Goal: Transaction & Acquisition: Purchase product/service

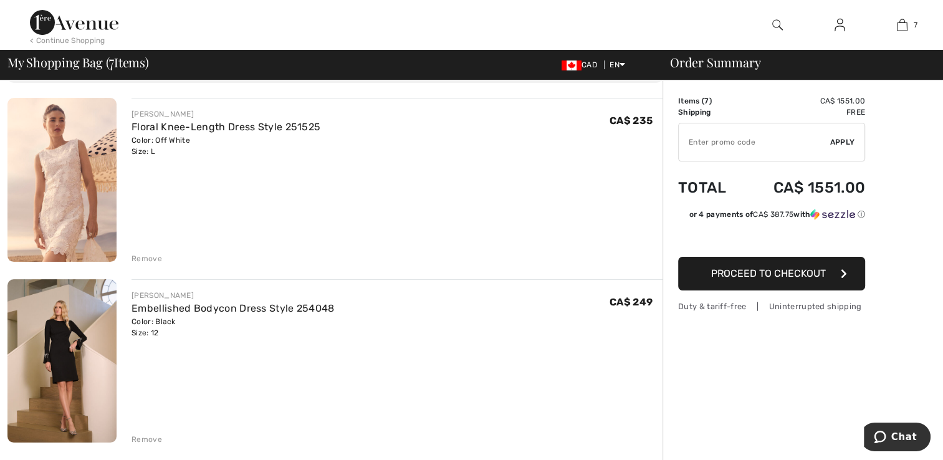
scroll to position [125, 0]
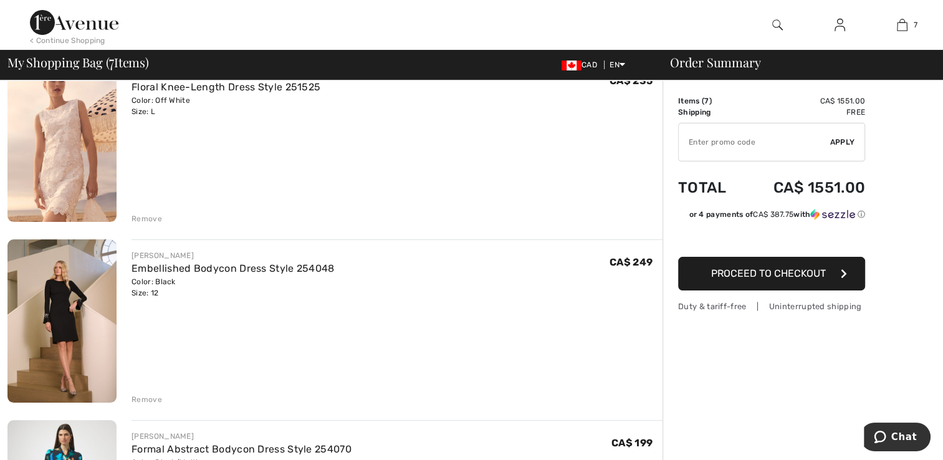
click at [148, 214] on div "Remove" at bounding box center [147, 218] width 31 height 11
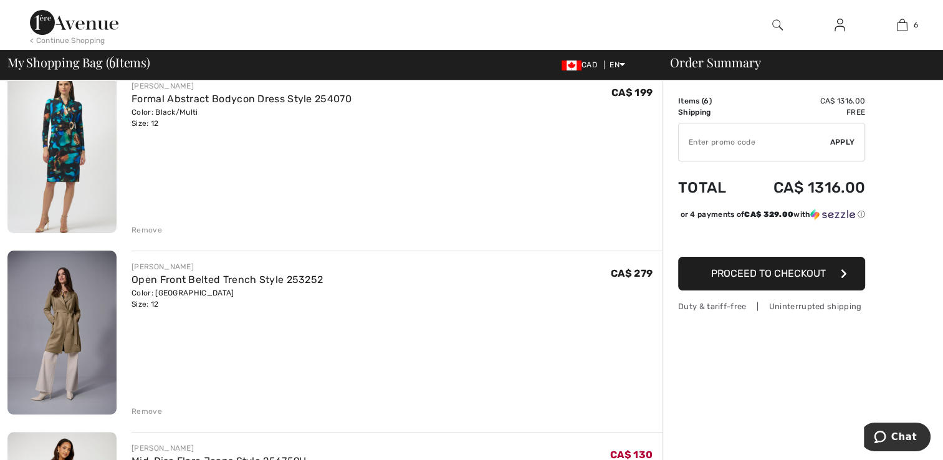
scroll to position [357, 0]
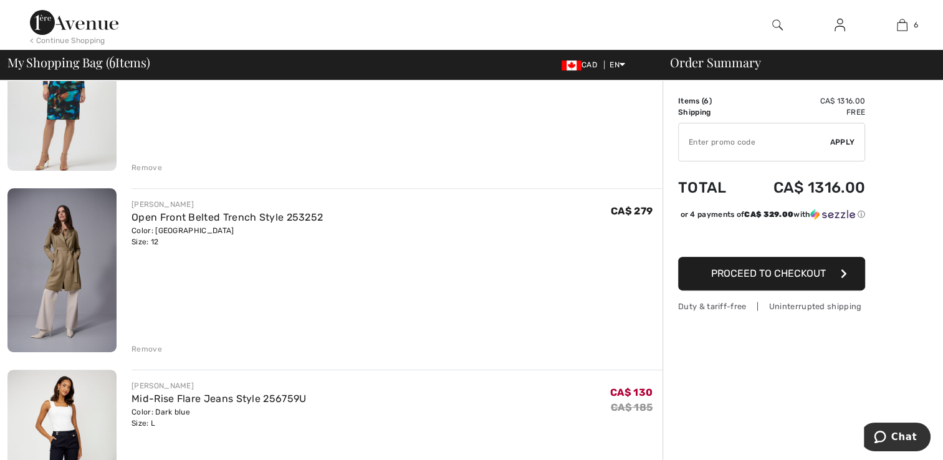
click at [141, 345] on div "Remove" at bounding box center [147, 349] width 31 height 11
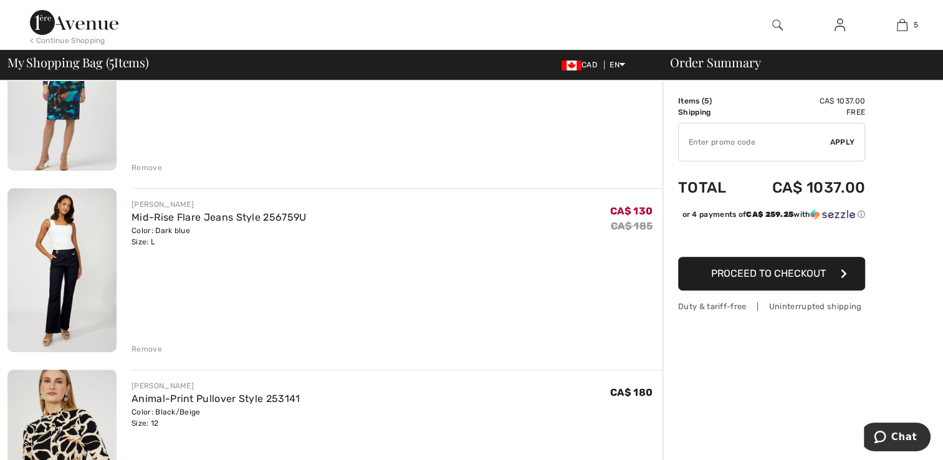
click at [140, 345] on div "Remove" at bounding box center [147, 349] width 31 height 11
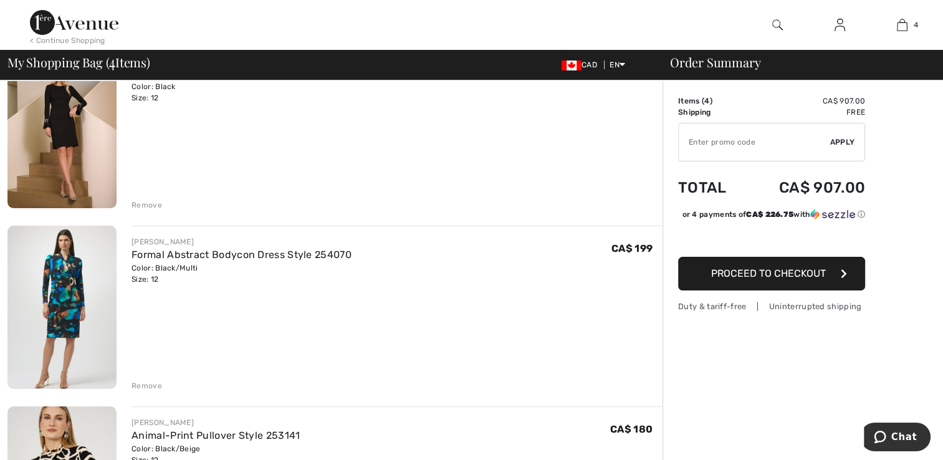
scroll to position [107, 0]
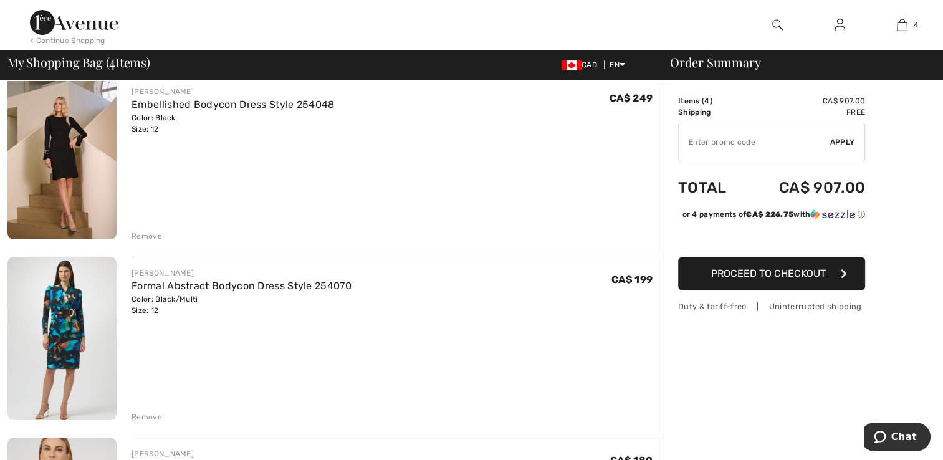
click at [148, 415] on div "Remove" at bounding box center [147, 417] width 31 height 11
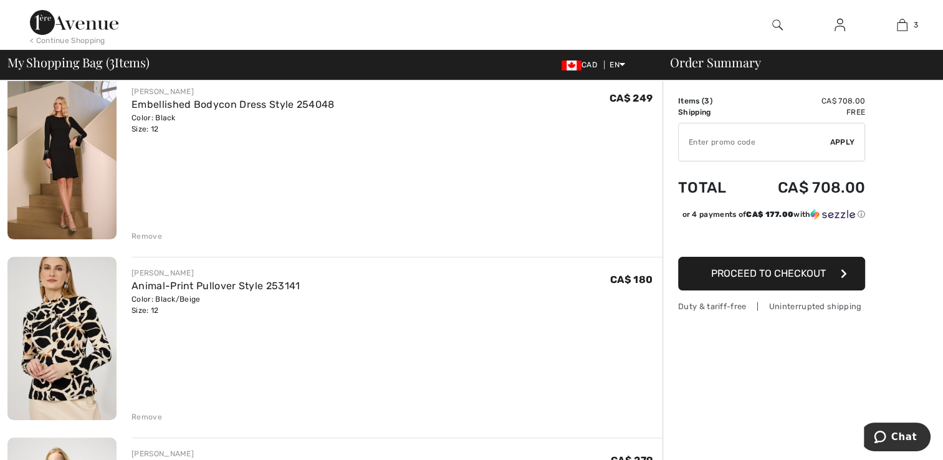
click at [150, 233] on div "Remove" at bounding box center [147, 236] width 31 height 11
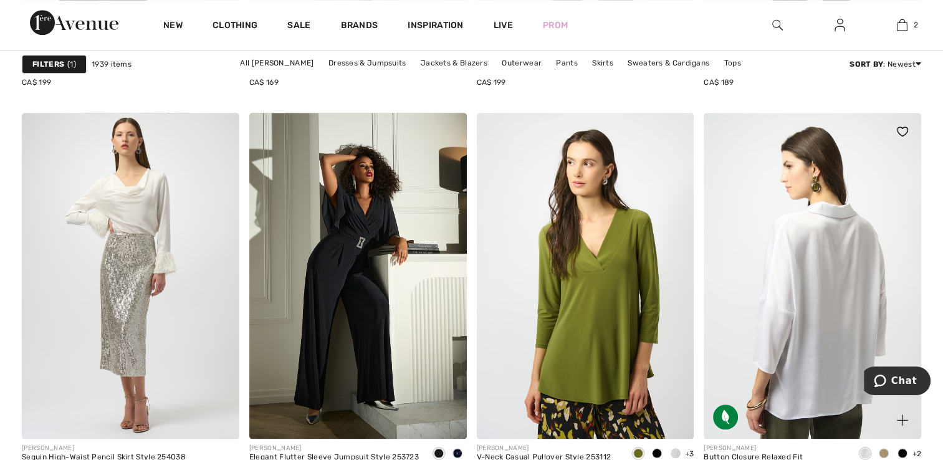
scroll to position [6048, 0]
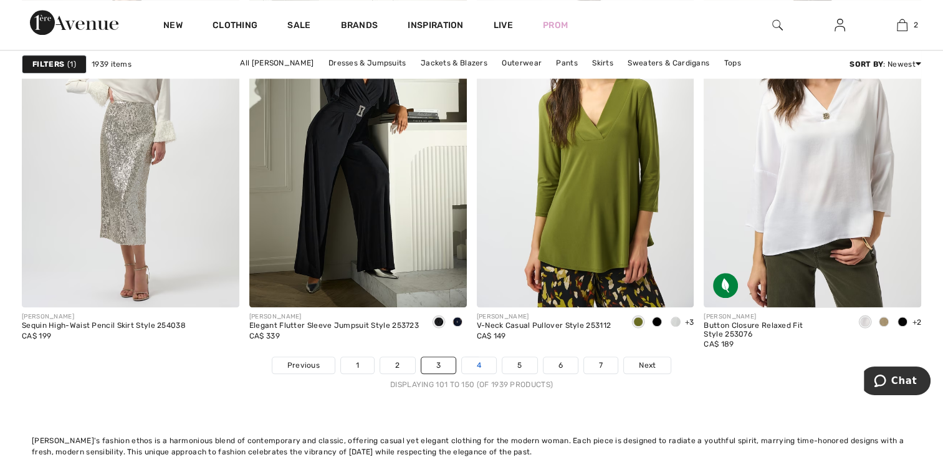
click at [478, 360] on link "4" at bounding box center [479, 365] width 34 height 16
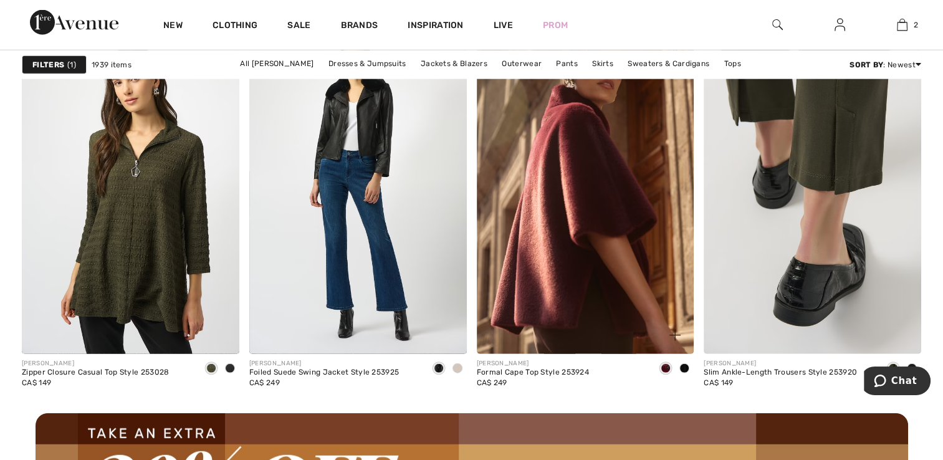
scroll to position [2931, 0]
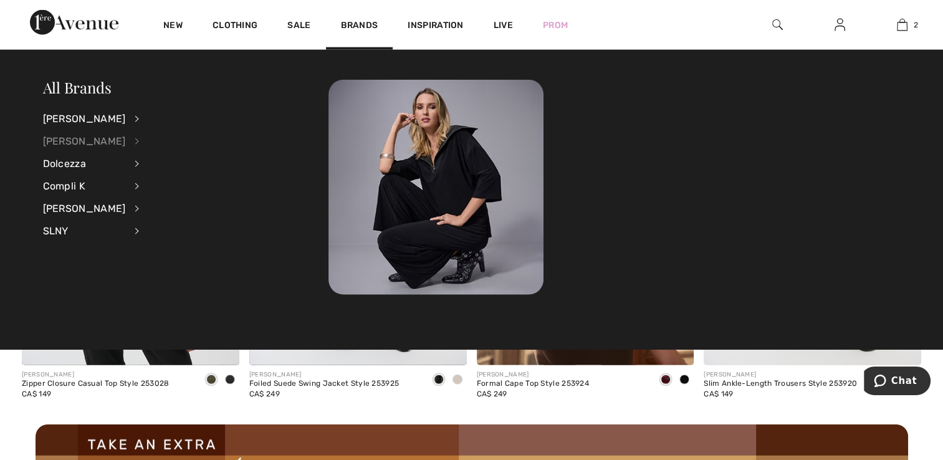
click at [80, 138] on div "[PERSON_NAME]" at bounding box center [84, 141] width 83 height 22
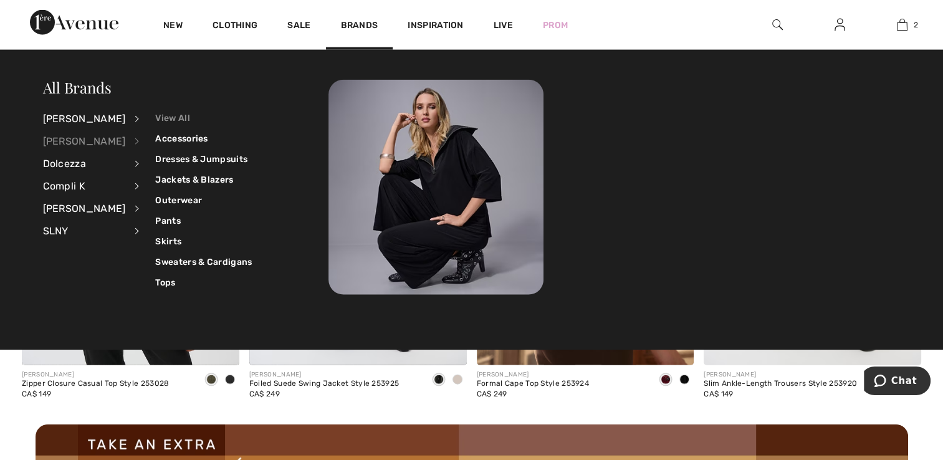
click at [163, 118] on link "View All" at bounding box center [203, 118] width 97 height 21
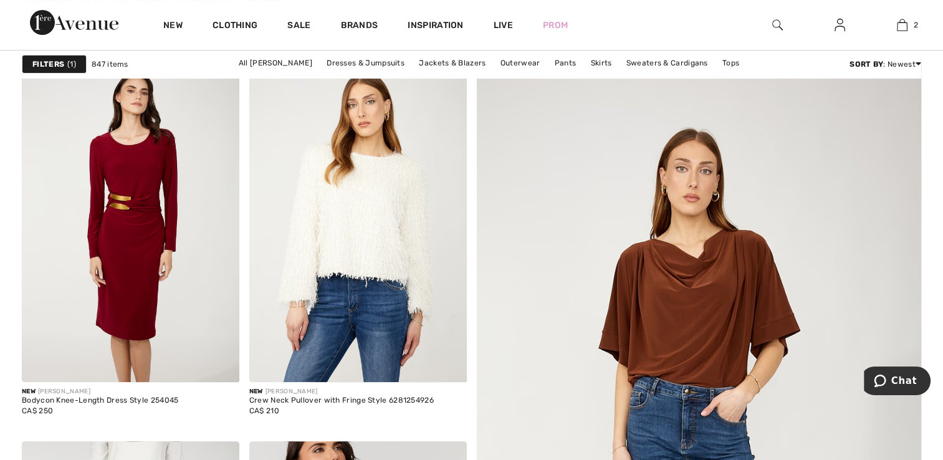
scroll to position [499, 0]
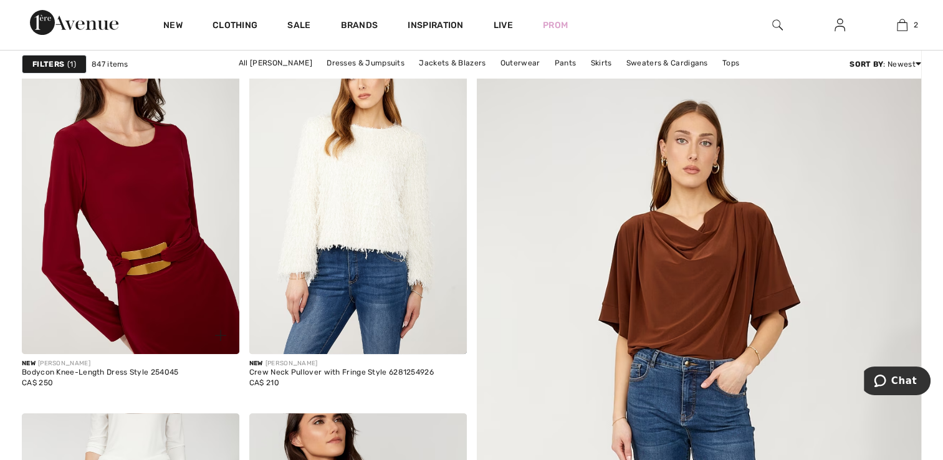
click at [151, 247] on img at bounding box center [131, 191] width 218 height 326
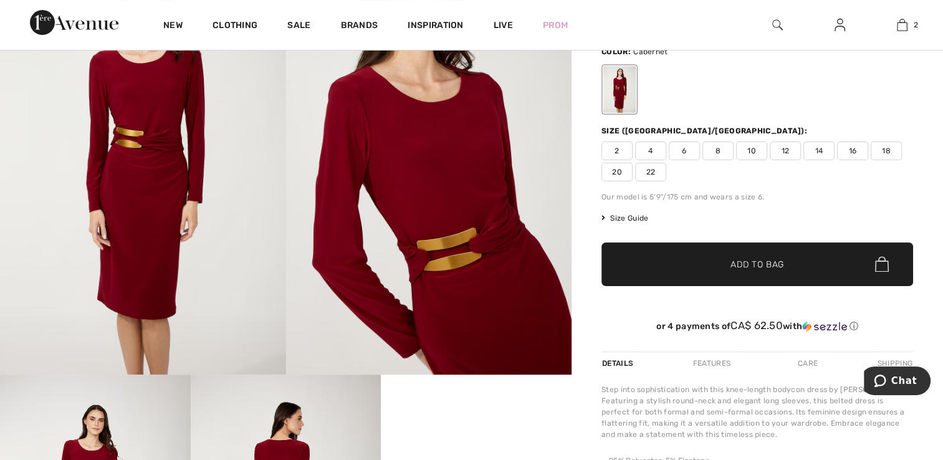
scroll to position [125, 0]
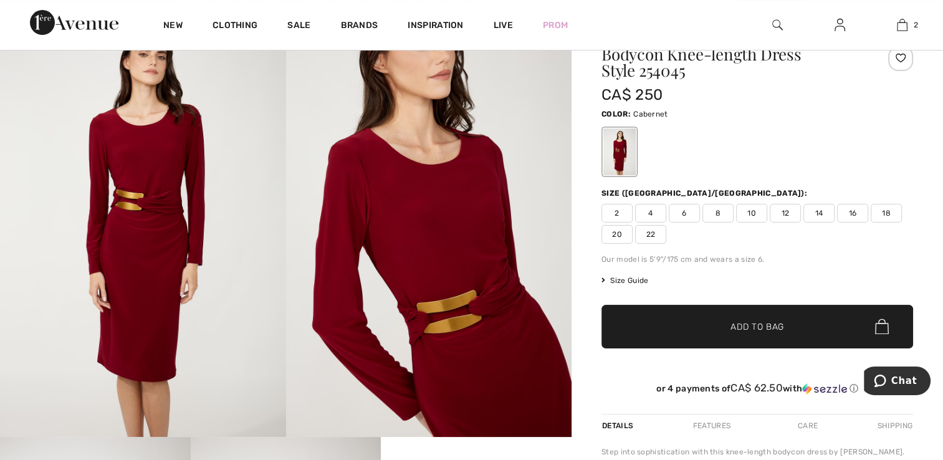
click at [152, 237] on img at bounding box center [143, 223] width 286 height 429
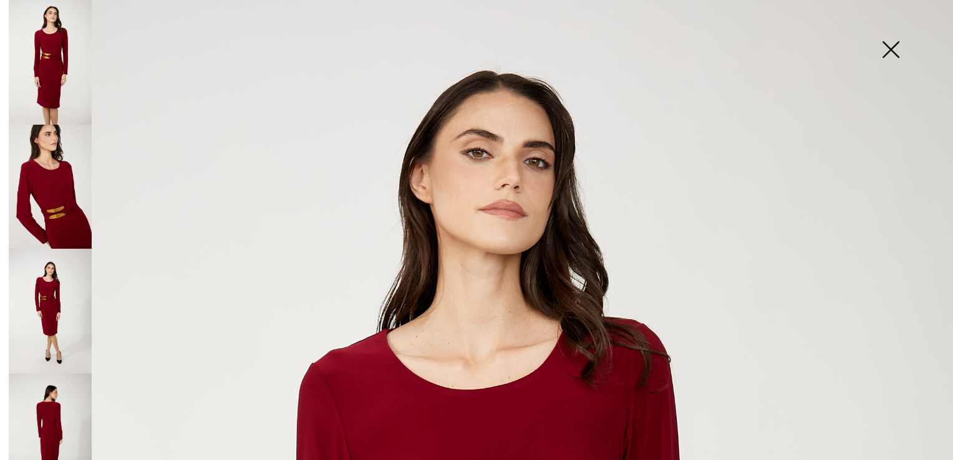
click at [44, 178] on img at bounding box center [50, 187] width 83 height 125
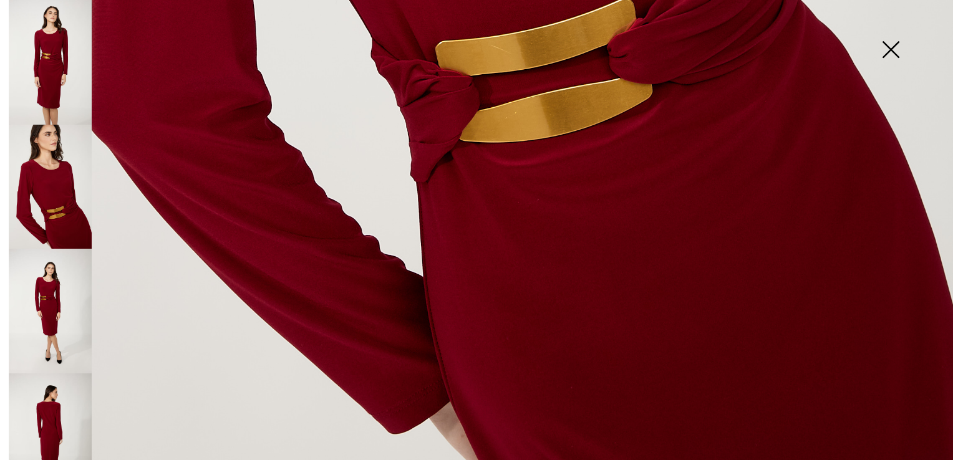
scroll to position [955, 0]
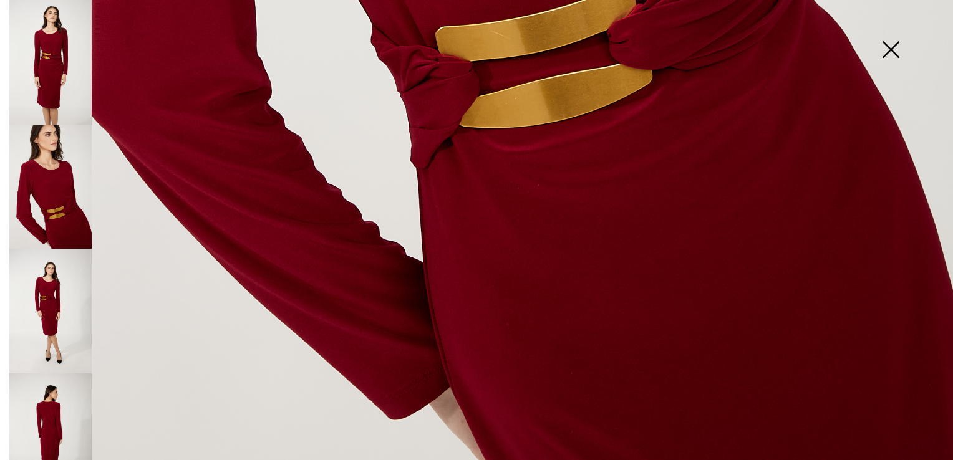
click at [42, 293] on img at bounding box center [50, 311] width 83 height 125
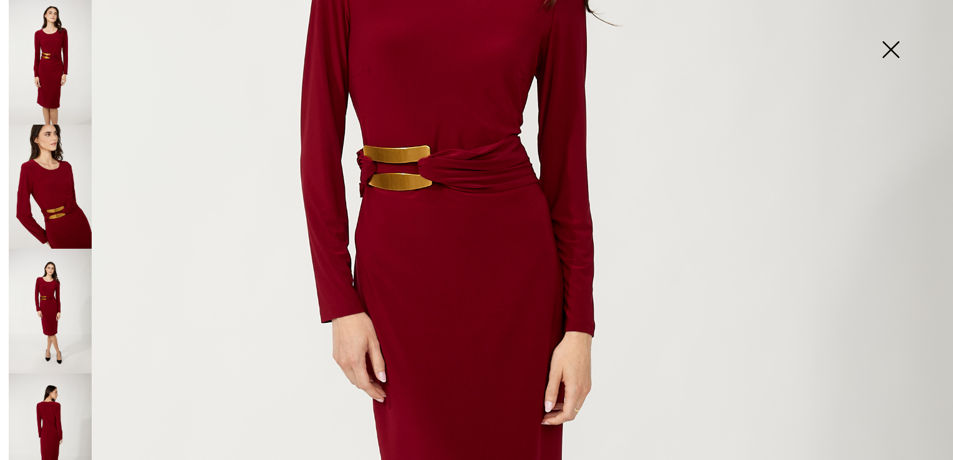
scroll to position [331, 0]
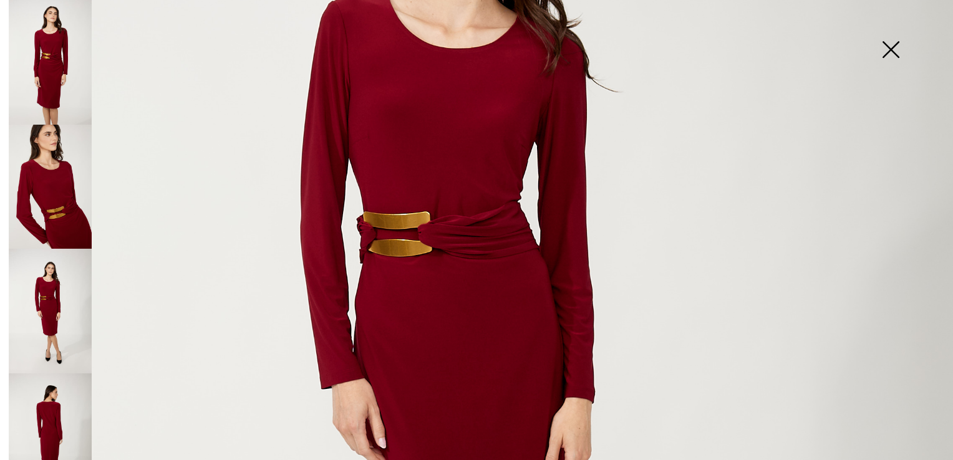
click at [62, 406] on img at bounding box center [50, 436] width 83 height 125
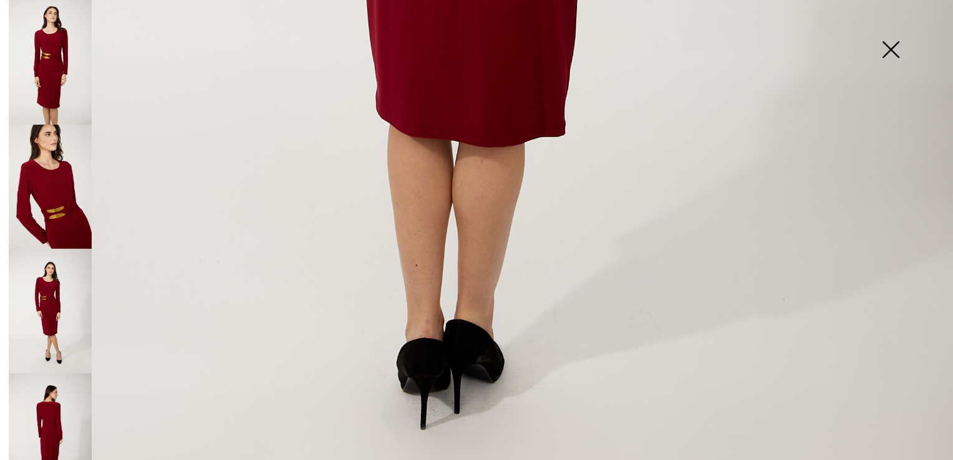
scroll to position [955, 0]
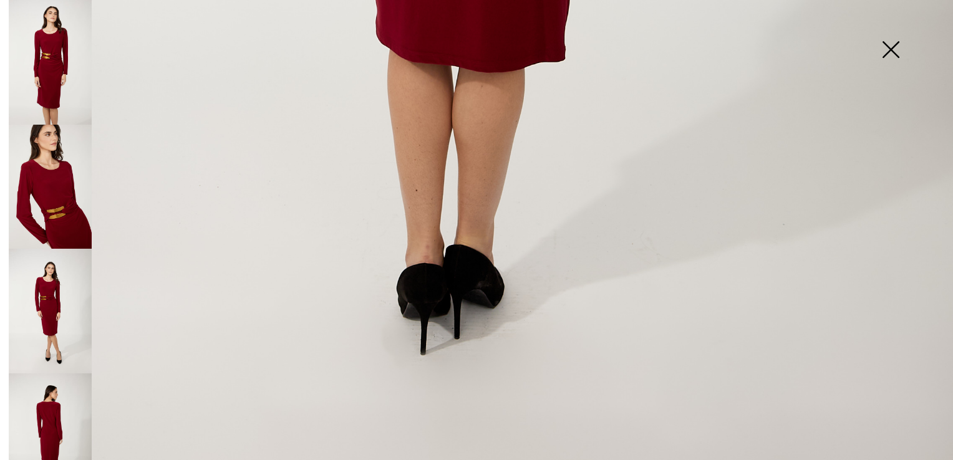
click at [54, 71] on img at bounding box center [50, 62] width 83 height 125
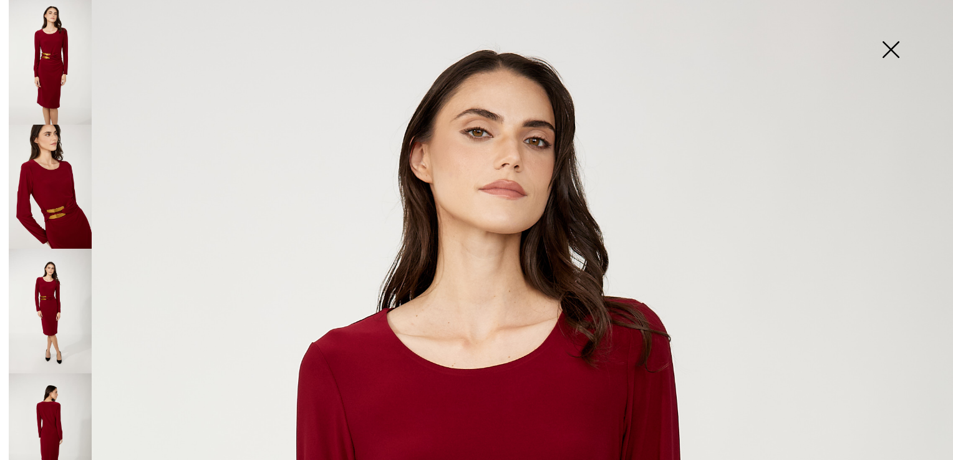
scroll to position [19, 0]
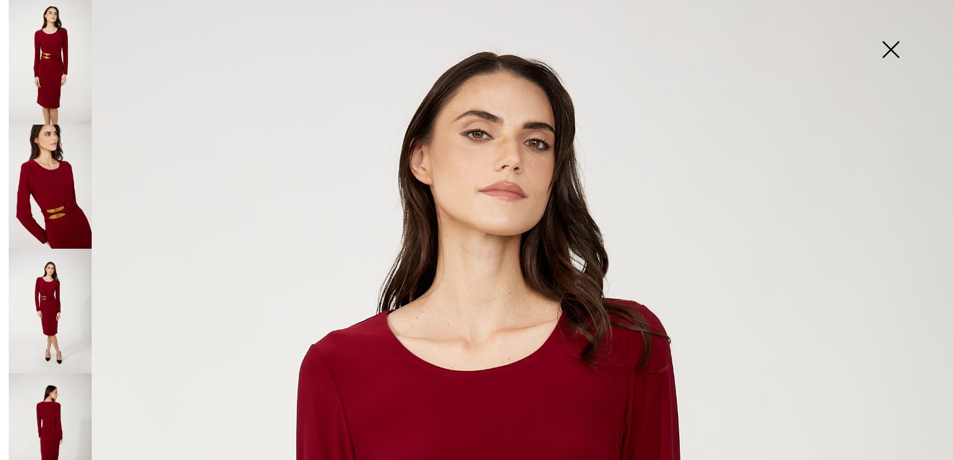
click at [893, 54] on img at bounding box center [890, 51] width 62 height 64
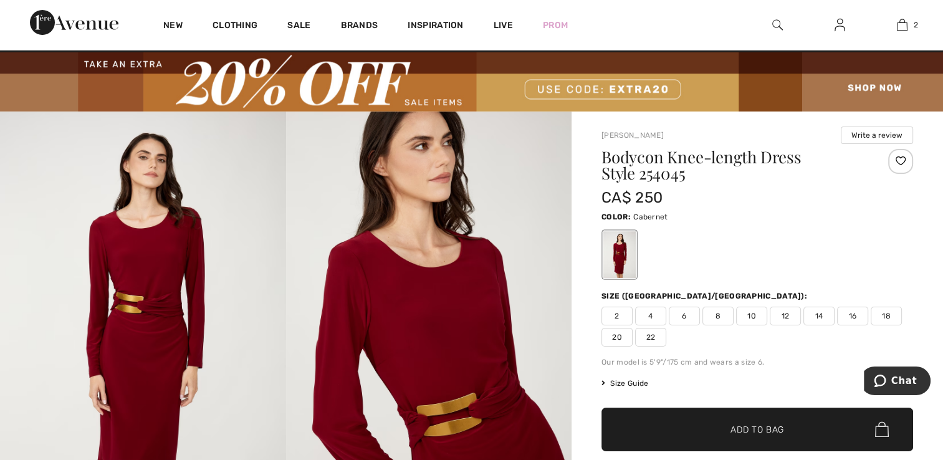
scroll to position [0, 0]
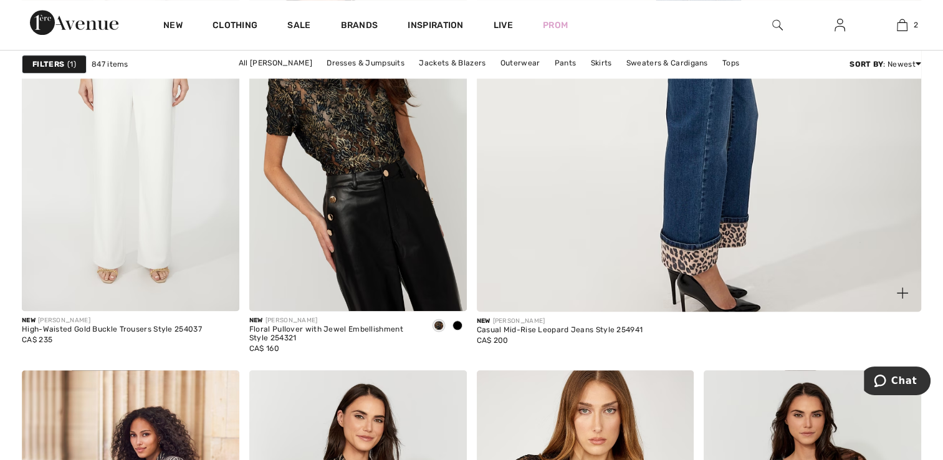
scroll to position [935, 0]
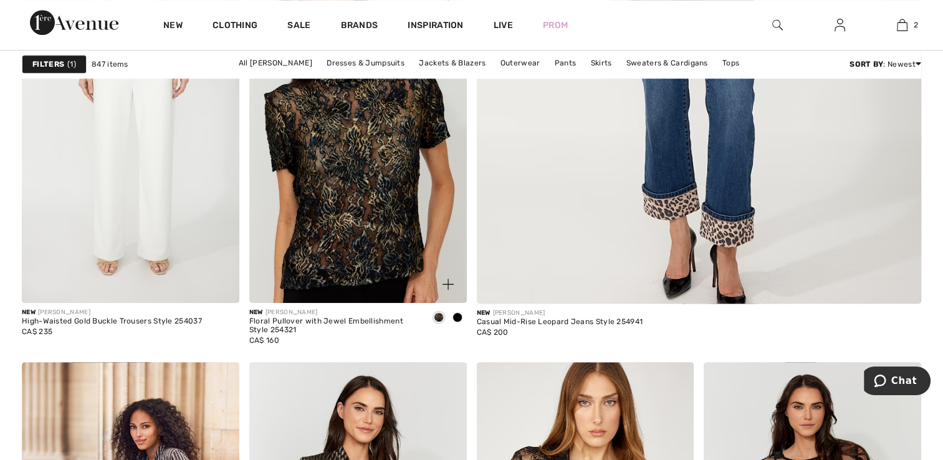
click at [371, 191] on img at bounding box center [358, 140] width 218 height 326
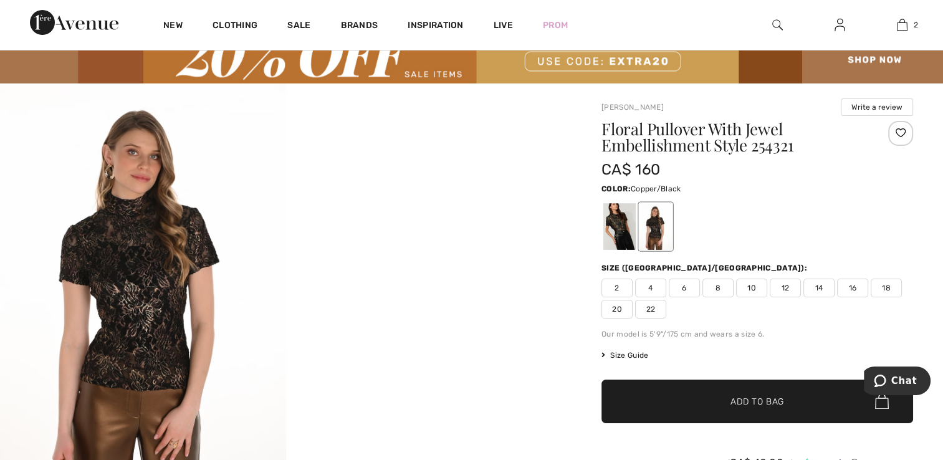
scroll to position [187, 0]
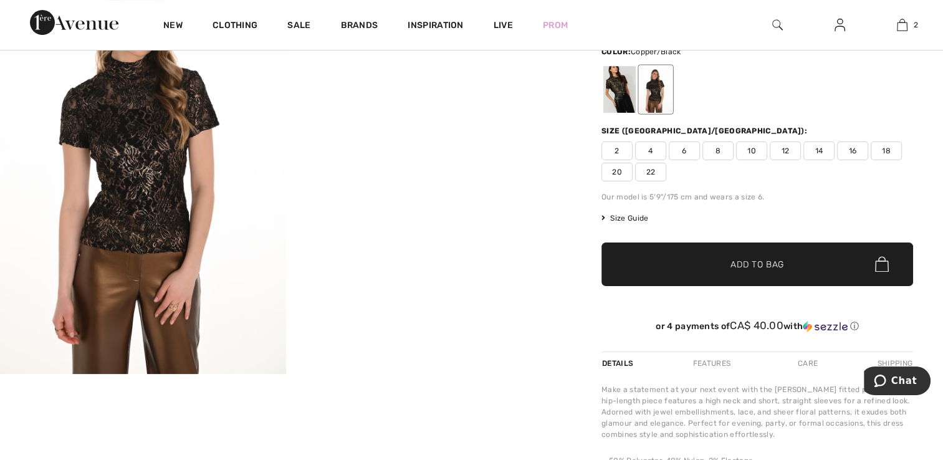
click at [160, 198] on img at bounding box center [143, 160] width 286 height 428
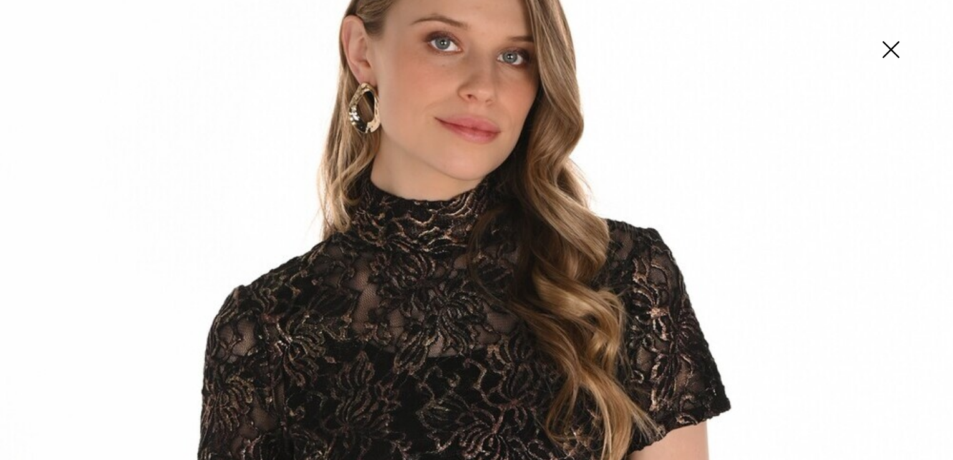
click at [880, 29] on img at bounding box center [890, 51] width 62 height 64
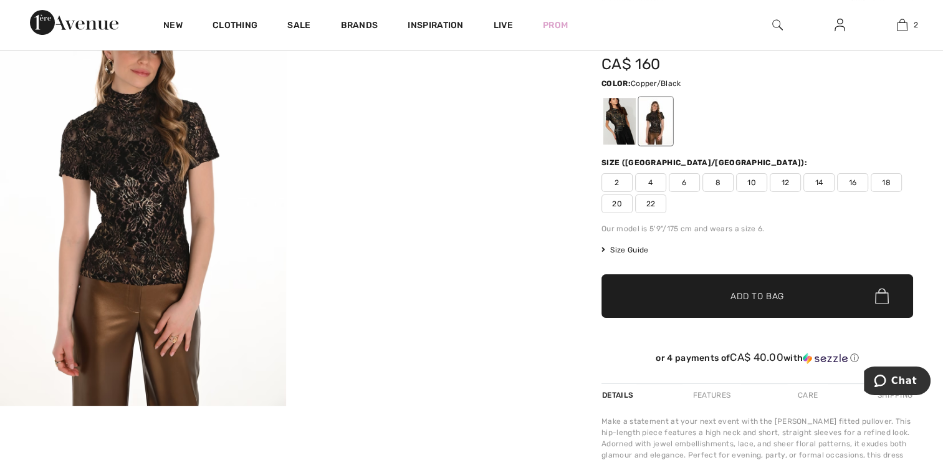
scroll to position [125, 0]
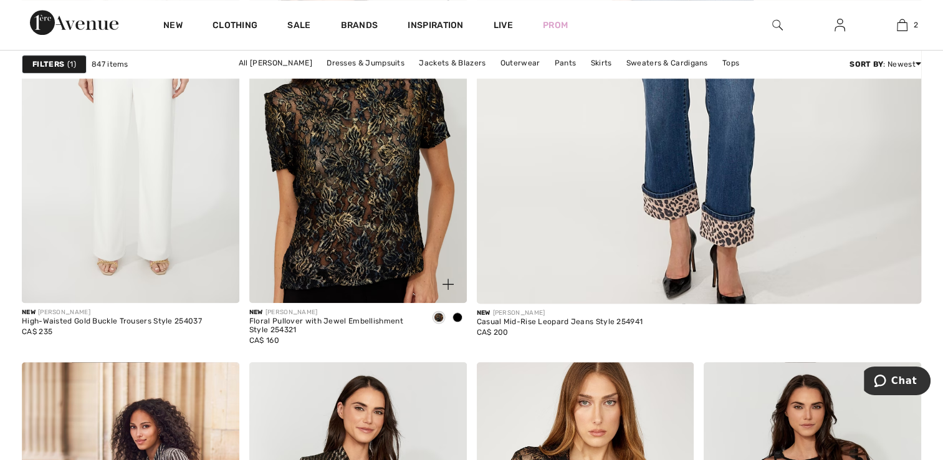
click at [382, 215] on img at bounding box center [358, 140] width 218 height 326
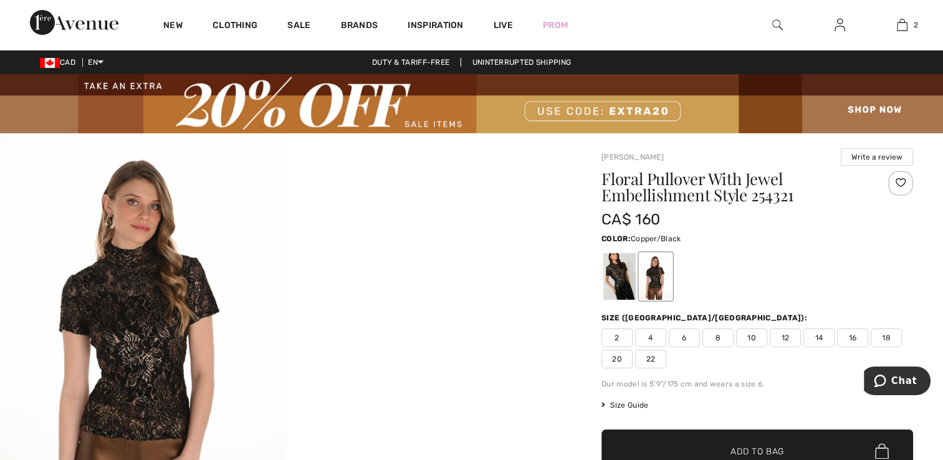
click at [784, 334] on span "12" at bounding box center [785, 338] width 31 height 19
drag, startPoint x: 755, startPoint y: 448, endPoint x: 851, endPoint y: 427, distance: 97.9
click at [755, 448] on span "Add to Bag" at bounding box center [758, 451] width 54 height 13
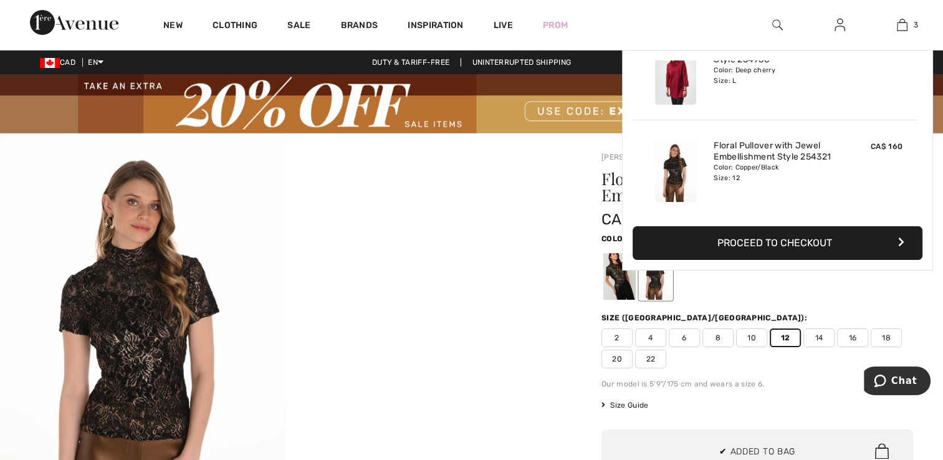
scroll to position [135, 0]
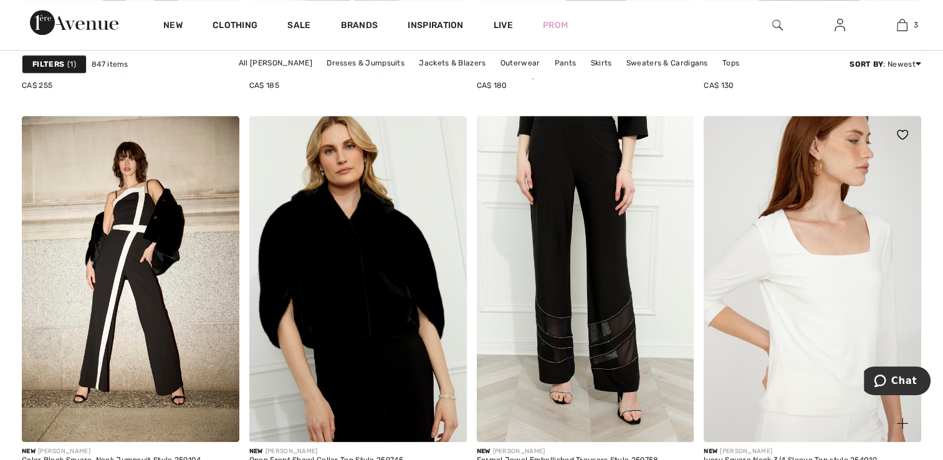
scroll to position [6048, 0]
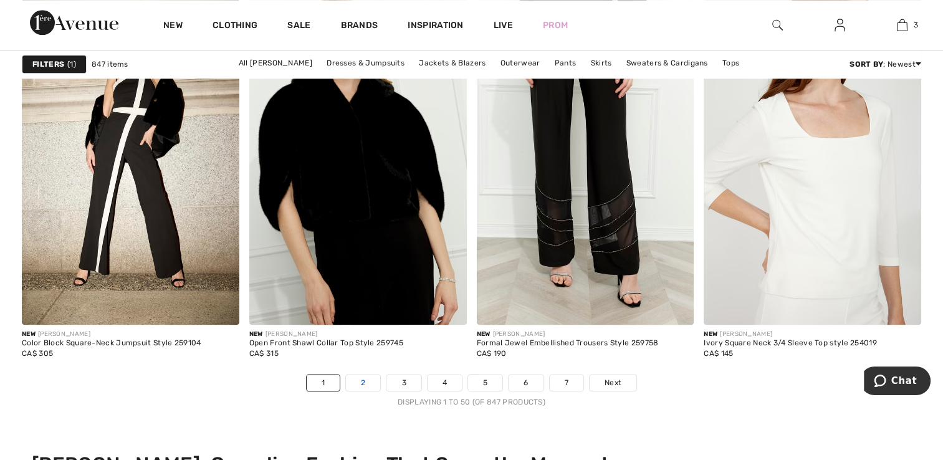
click at [364, 383] on link "2" at bounding box center [363, 383] width 34 height 16
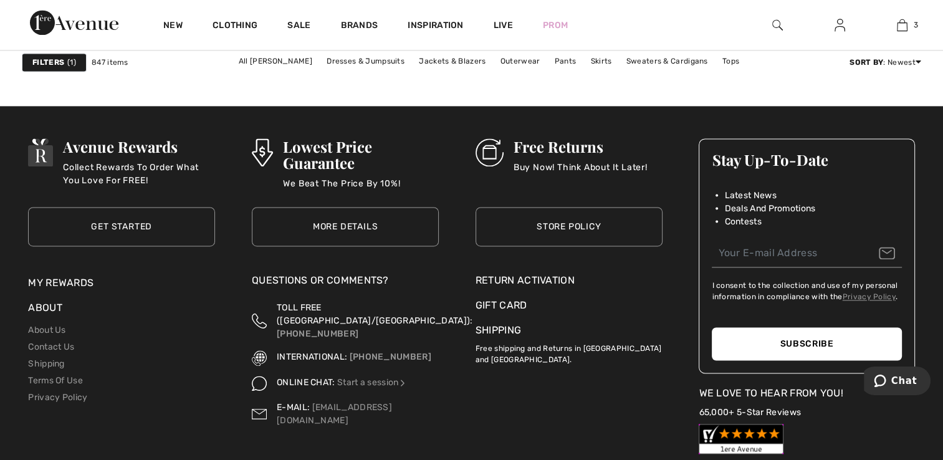
scroll to position [6298, 0]
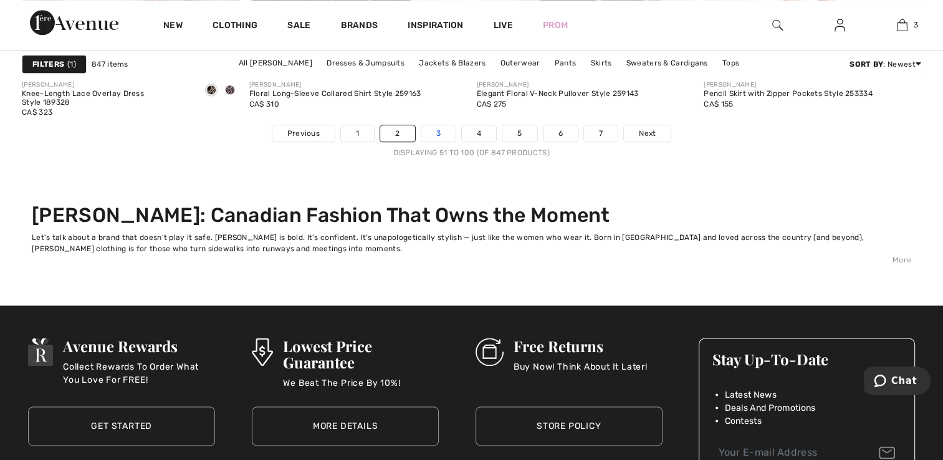
click at [441, 132] on link "3" at bounding box center [439, 133] width 34 height 16
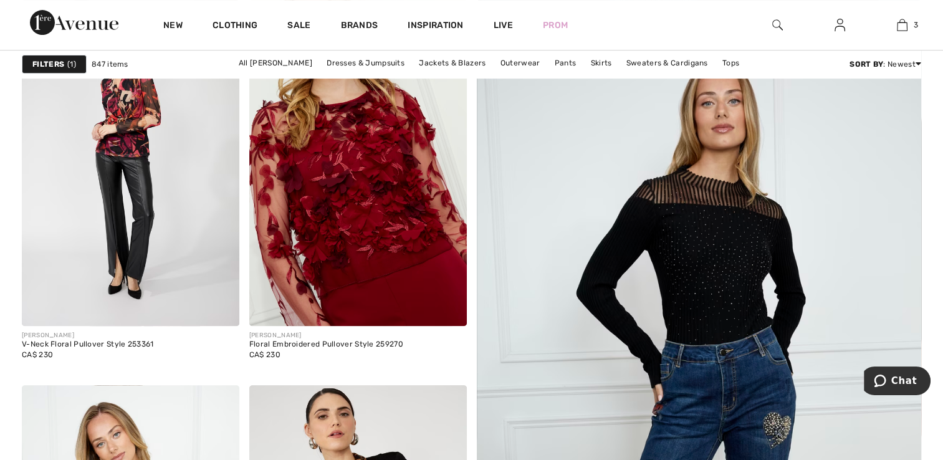
scroll to position [499, 0]
